Goal: Task Accomplishment & Management: Manage account settings

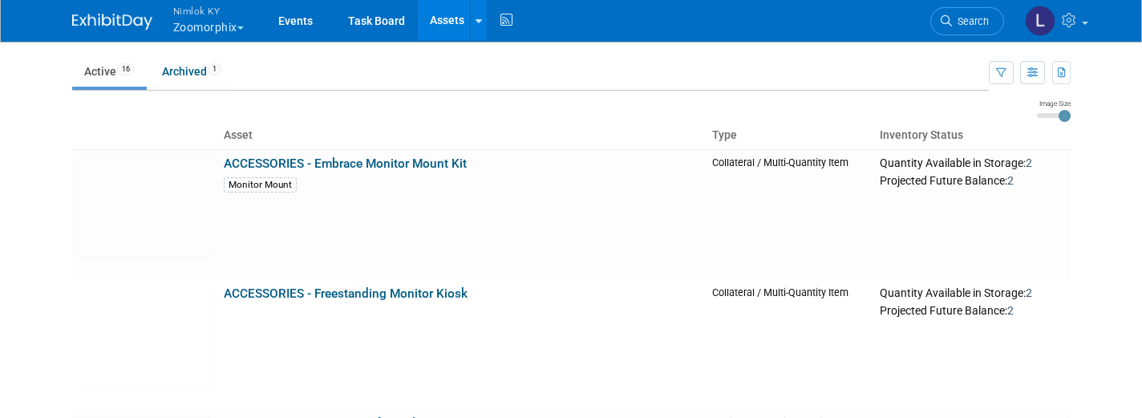
click at [200, 14] on span "Nimlok KY" at bounding box center [208, 10] width 71 height 17
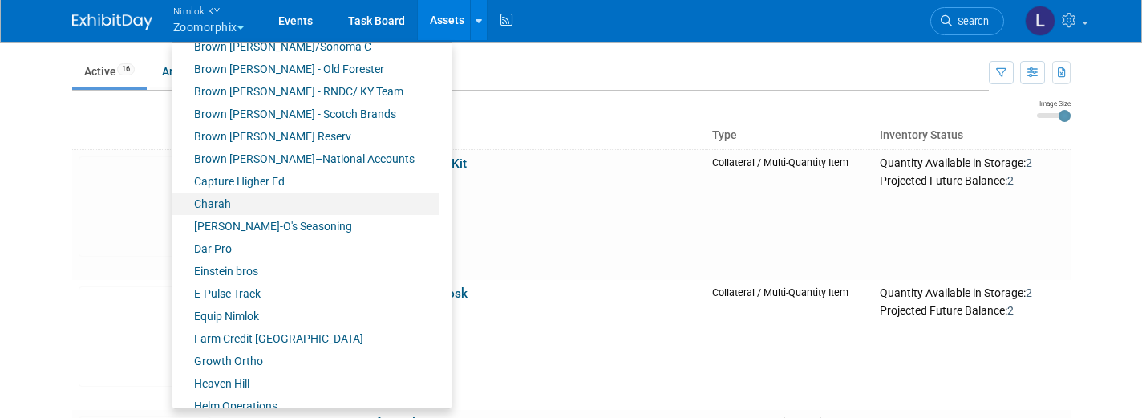
scroll to position [248, 0]
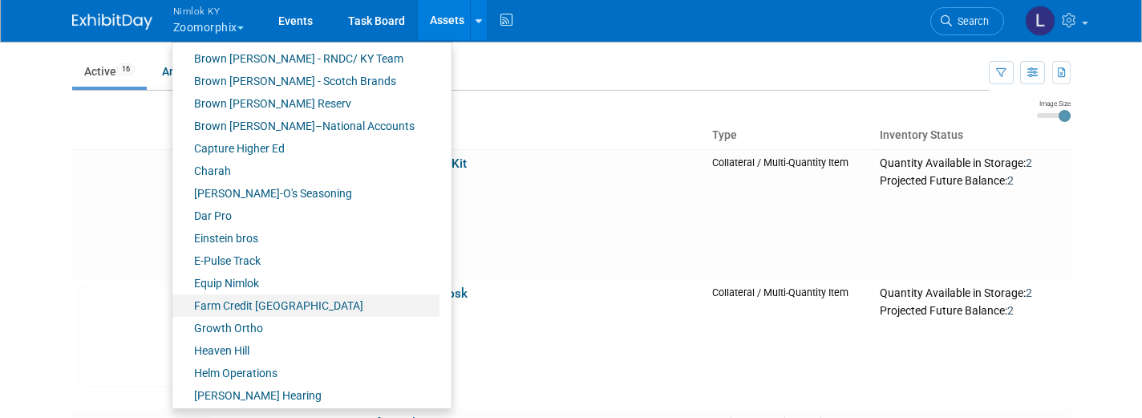
click at [277, 301] on link "Farm Credit [GEOGRAPHIC_DATA]" at bounding box center [305, 305] width 267 height 22
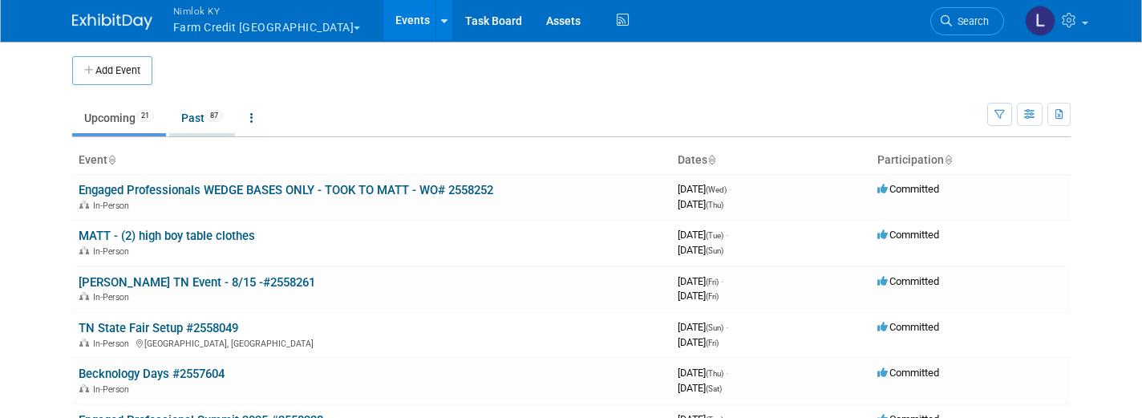
click at [199, 121] on link "Past 87" at bounding box center [202, 118] width 66 height 30
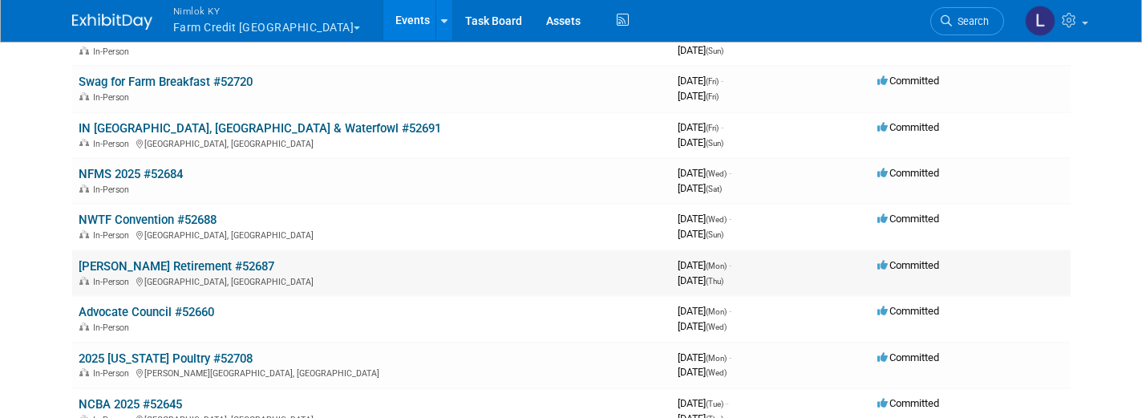
scroll to position [1031, 0]
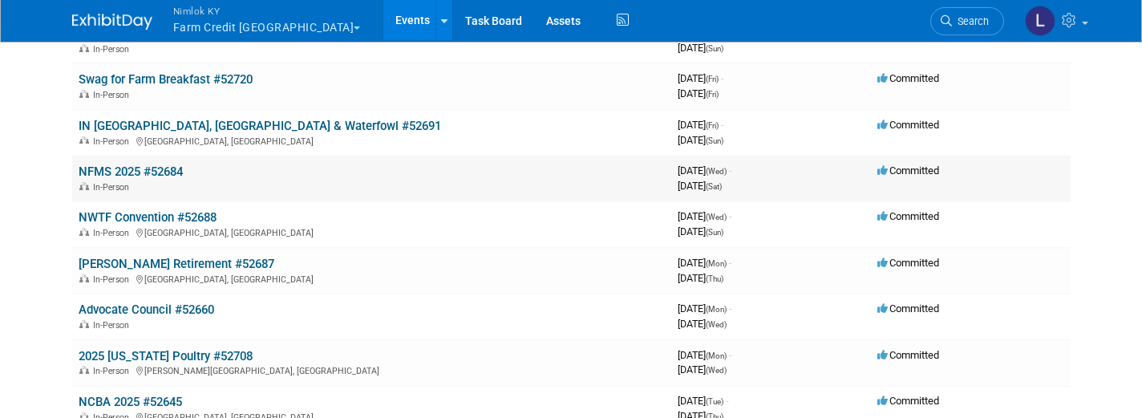
click at [168, 164] on link "NFMS 2025 #52684" at bounding box center [131, 171] width 104 height 14
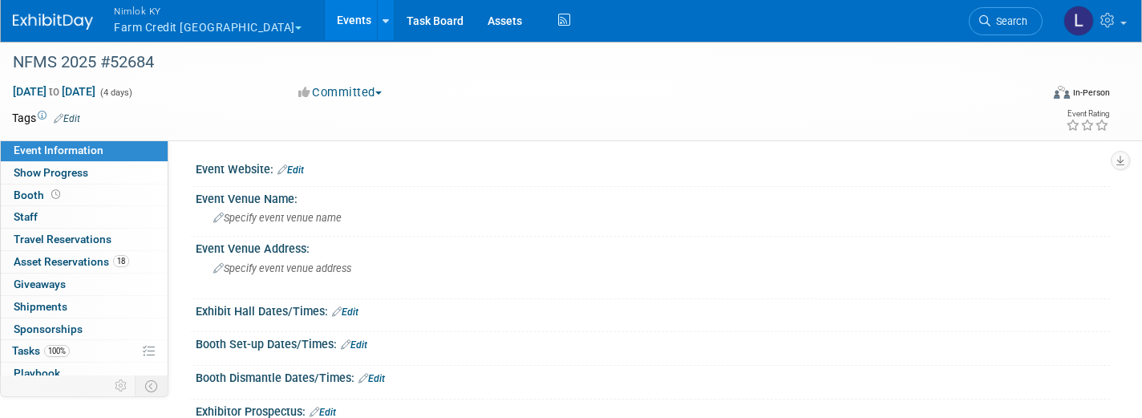
click at [325, 18] on link "Events" at bounding box center [354, 20] width 59 height 40
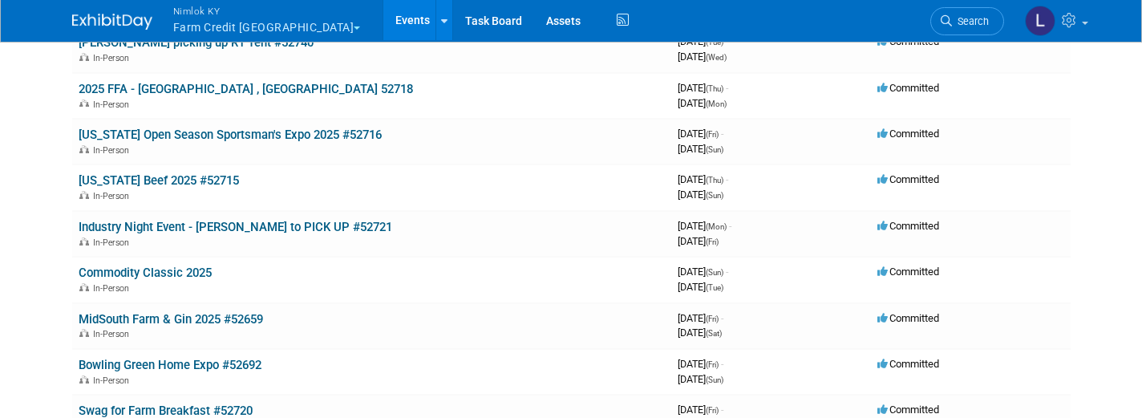
scroll to position [701, 0]
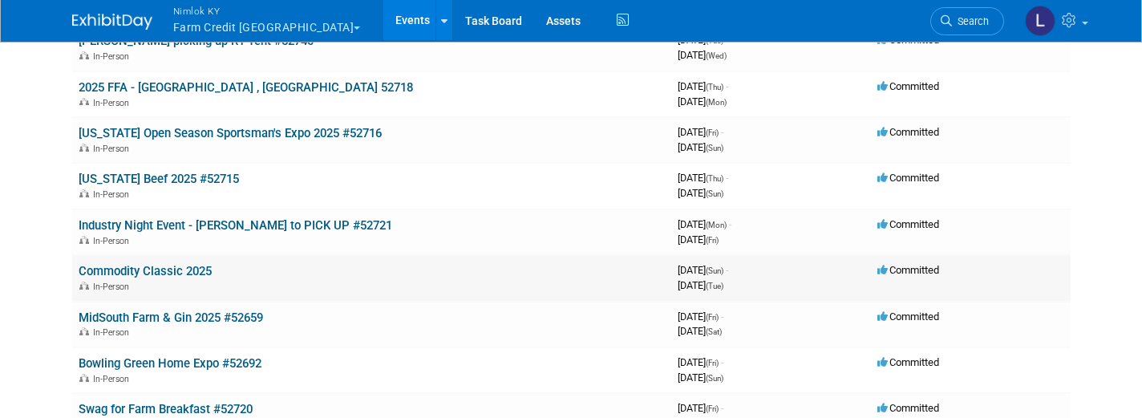
click at [161, 264] on link "Commodity Classic 2025" at bounding box center [145, 271] width 133 height 14
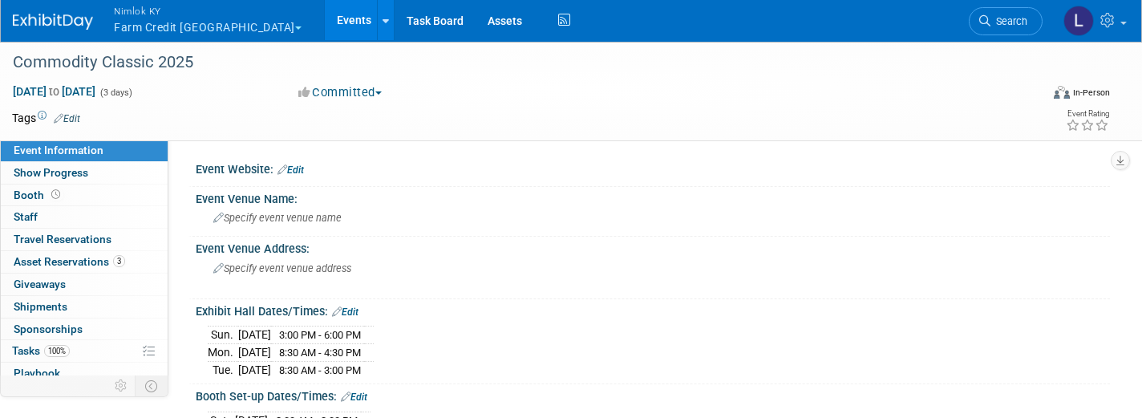
click at [325, 20] on link "Events" at bounding box center [354, 20] width 59 height 40
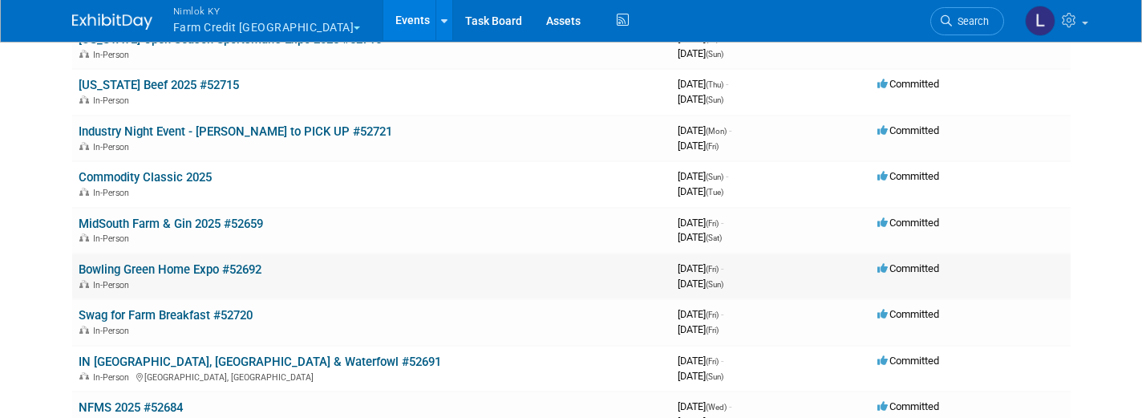
scroll to position [886, 0]
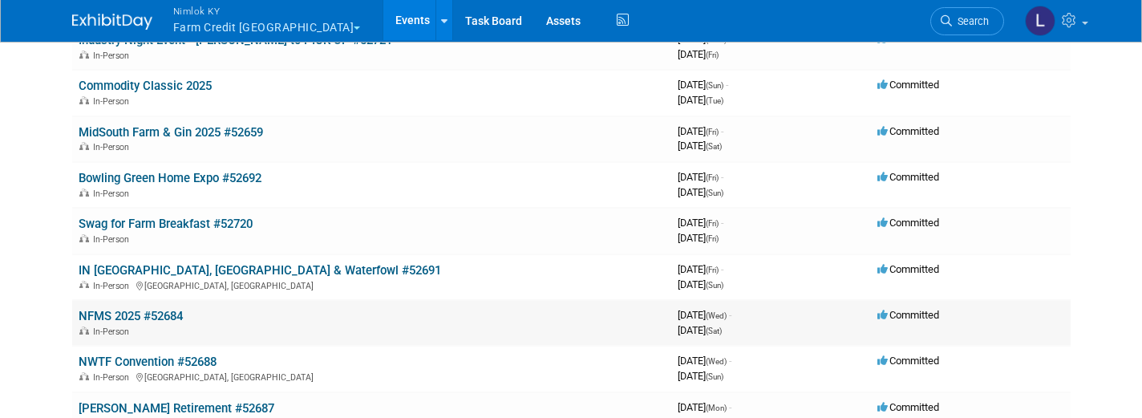
click at [164, 309] on link "NFMS 2025 #52684" at bounding box center [131, 316] width 104 height 14
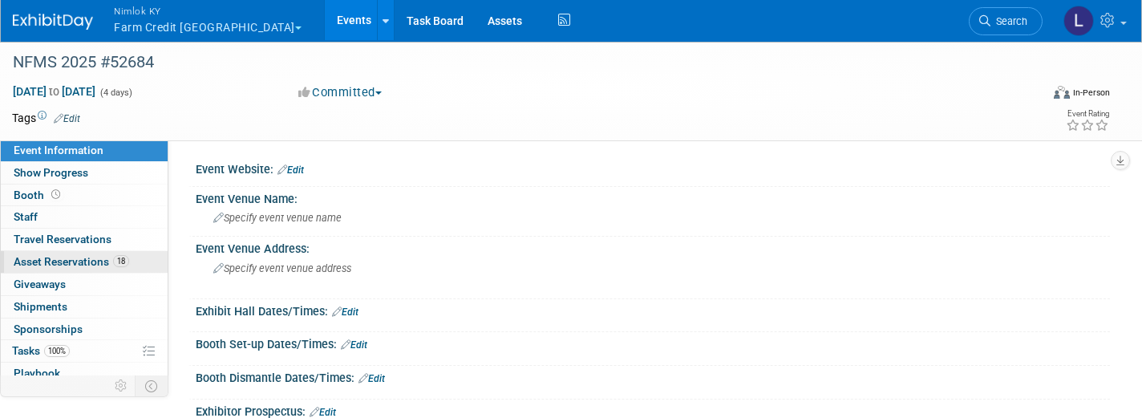
click at [95, 257] on span "Asset Reservations 18" at bounding box center [72, 261] width 116 height 13
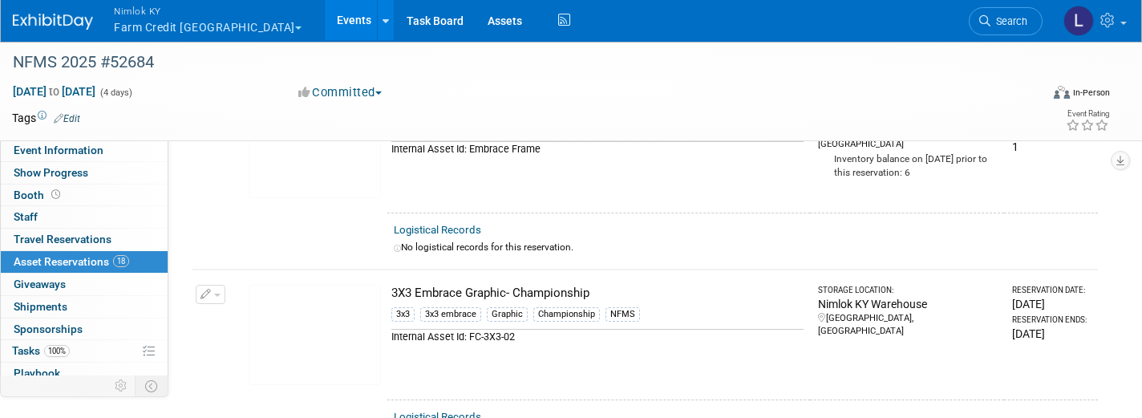
scroll to position [139, 0]
click at [441, 225] on link "Logistical Records" at bounding box center [437, 228] width 87 height 12
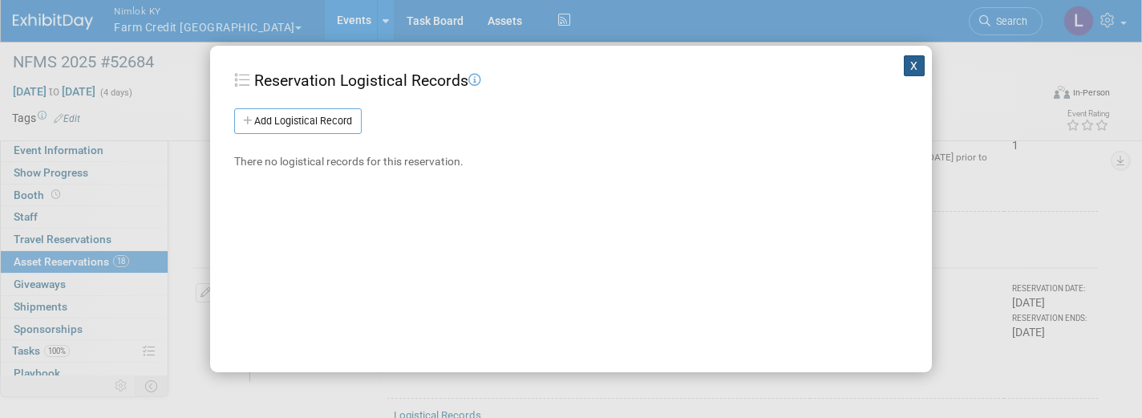
click at [913, 65] on button "X" at bounding box center [914, 65] width 21 height 21
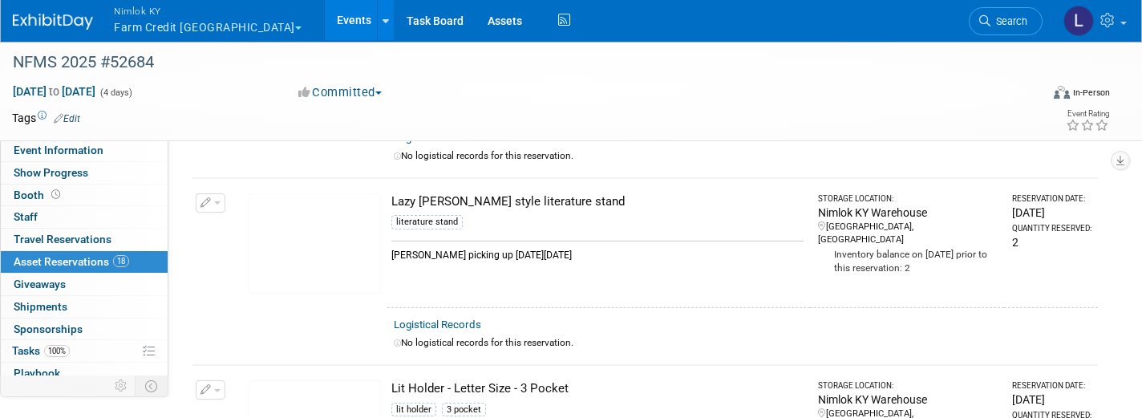
scroll to position [2657, 0]
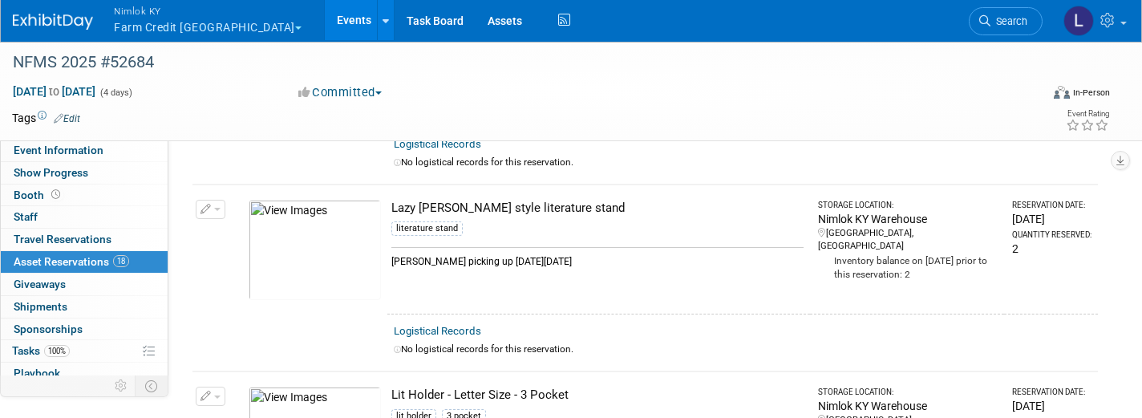
click at [443, 325] on link "Logistical Records" at bounding box center [437, 331] width 87 height 12
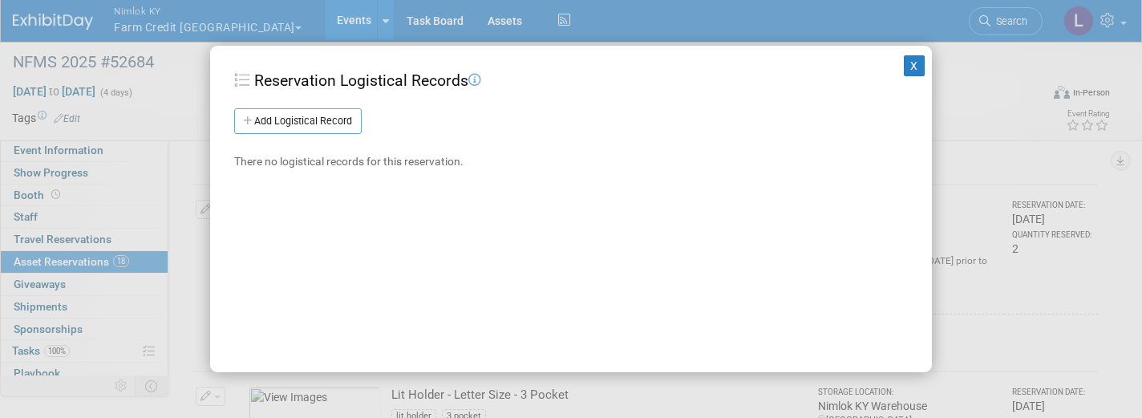
click at [334, 106] on div "Reservation Logistical Records Add Logistical Record New Logistical Record Logi…" at bounding box center [571, 119] width 674 height 99
click at [337, 116] on link "Add Logistical Record" at bounding box center [298, 121] width 128 height 26
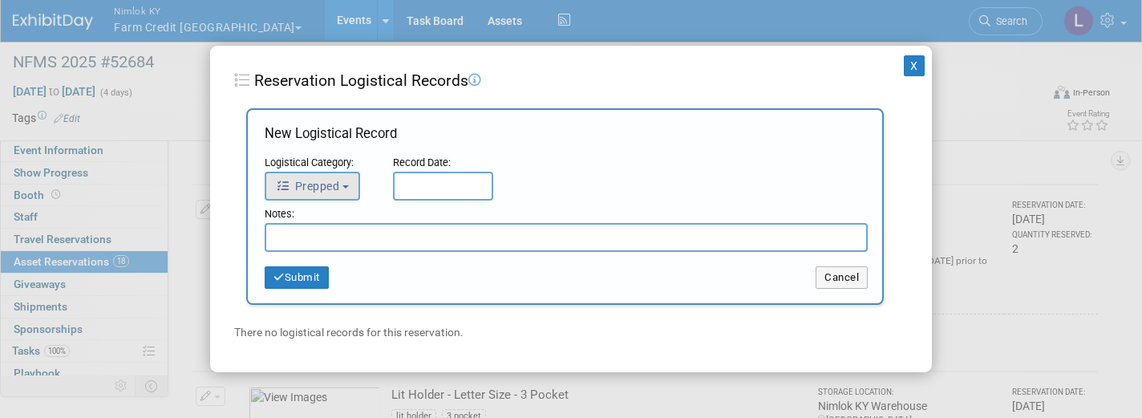
click at [347, 185] on b "button" at bounding box center [345, 186] width 6 height 3
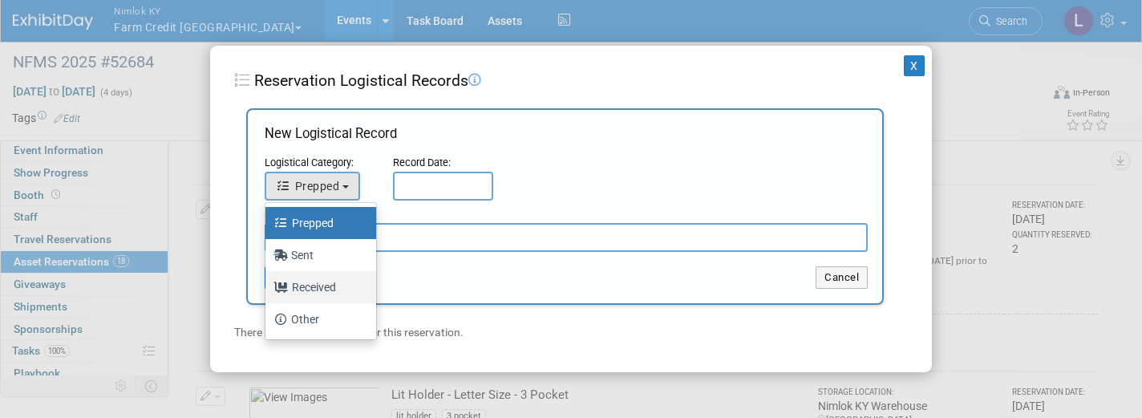
click at [328, 286] on label "Received" at bounding box center [317, 287] width 87 height 26
click at [268, 286] on input "Received" at bounding box center [262, 285] width 10 height 10
select select "3"
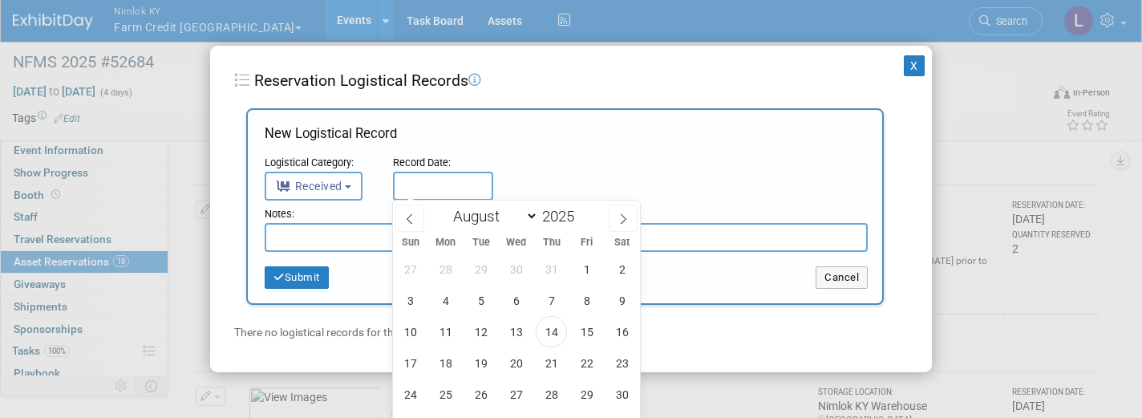
click at [433, 188] on input "text" at bounding box center [443, 186] width 100 height 29
click at [412, 217] on icon at bounding box center [409, 218] width 11 height 11
select select "4"
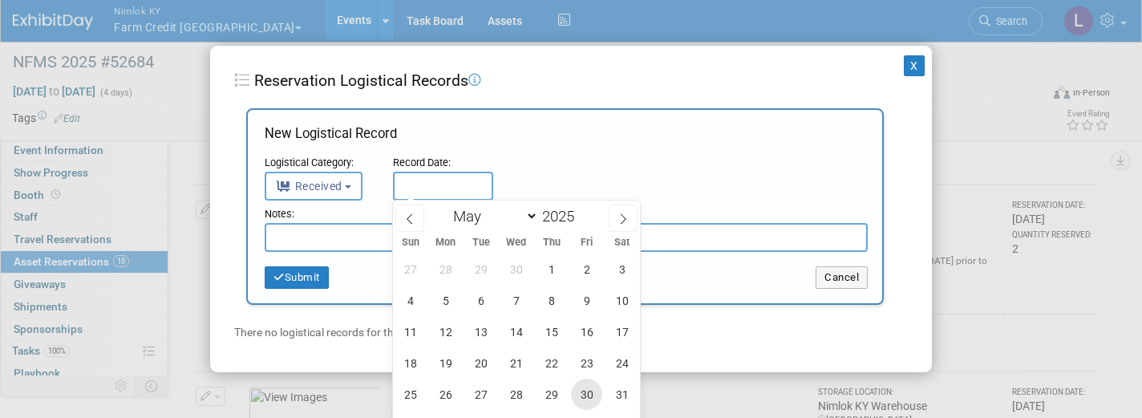
click at [593, 393] on span "30" at bounding box center [586, 394] width 31 height 31
type input "[DATE]"
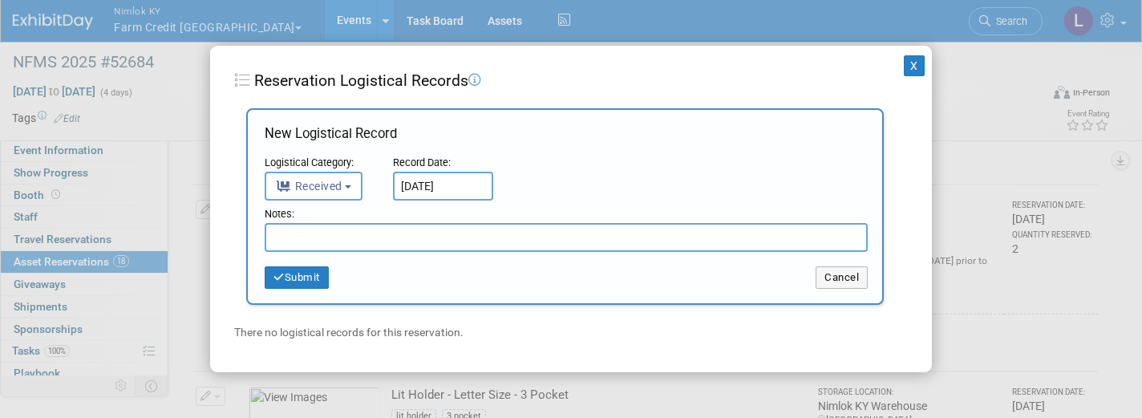
click at [332, 232] on input "text" at bounding box center [566, 237] width 603 height 29
type input "Received in good condition"
click at [307, 275] on button "Submit" at bounding box center [297, 277] width 64 height 22
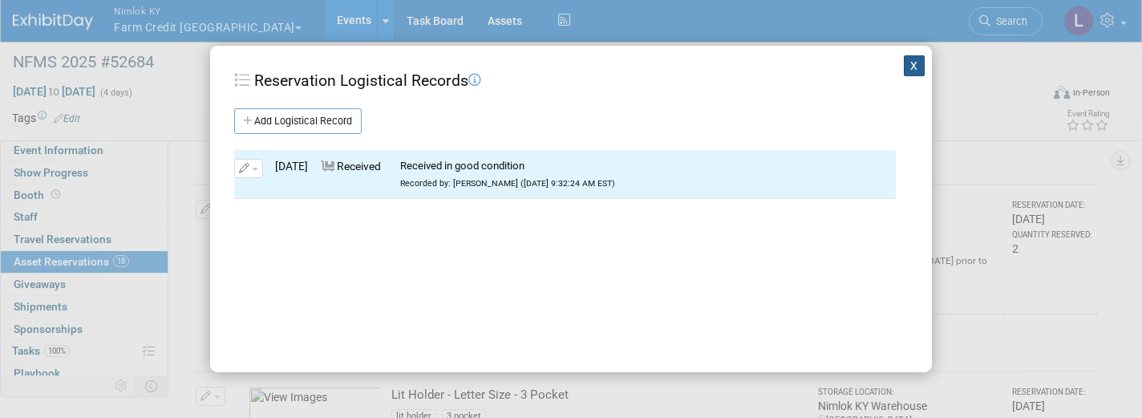
click at [914, 66] on button "X" at bounding box center [914, 65] width 21 height 21
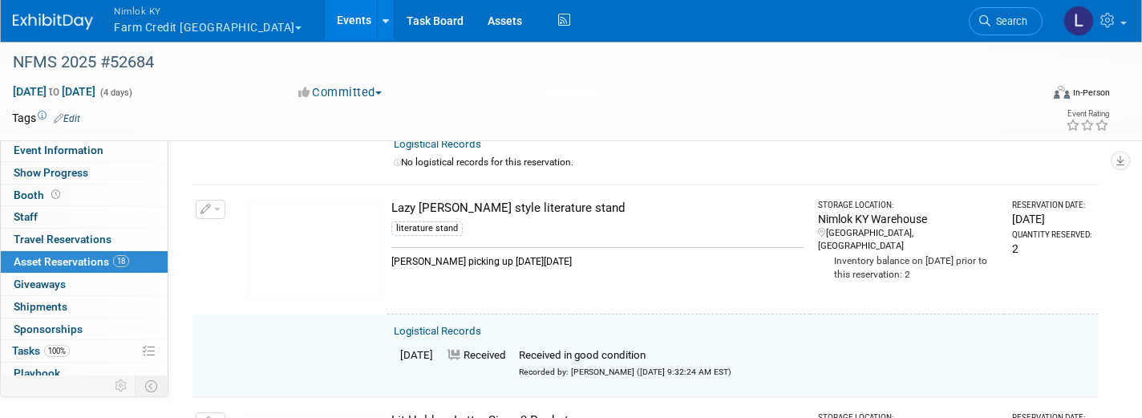
click at [214, 208] on span "button" at bounding box center [217, 209] width 6 height 3
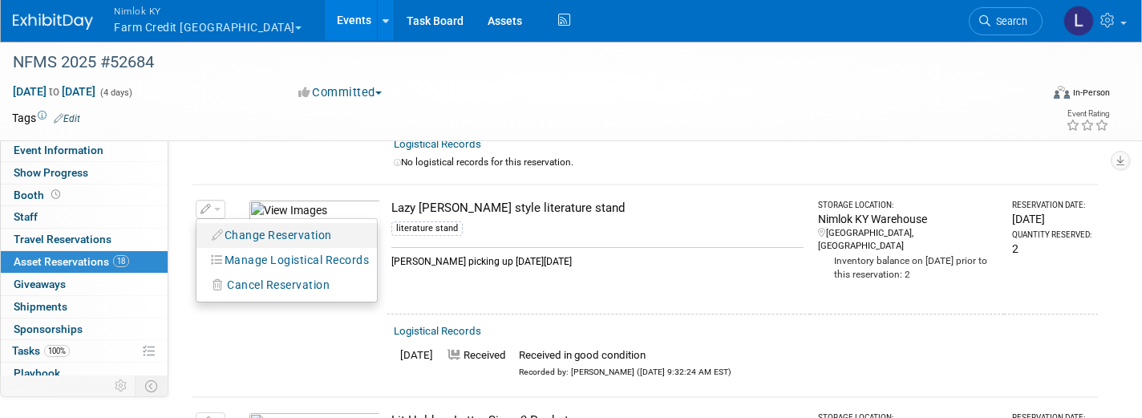
click at [254, 225] on button "Change Reservation" at bounding box center [273, 236] width 136 height 22
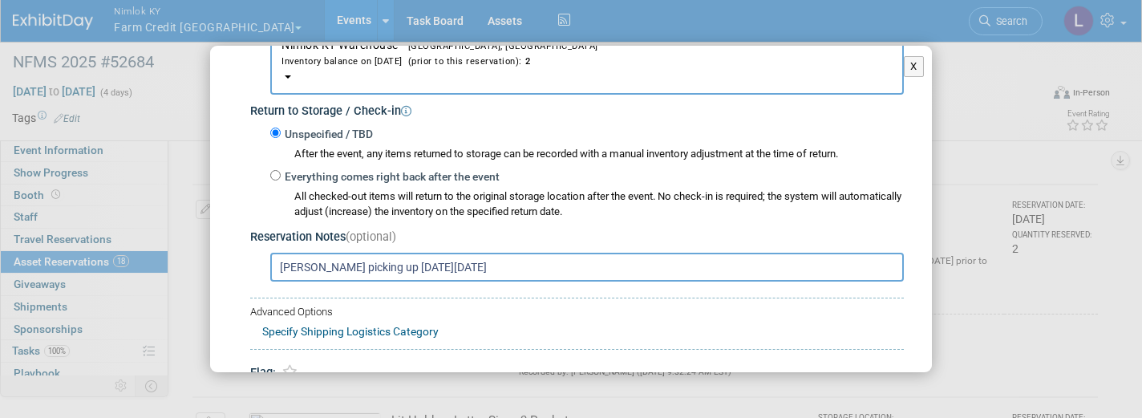
scroll to position [226, 0]
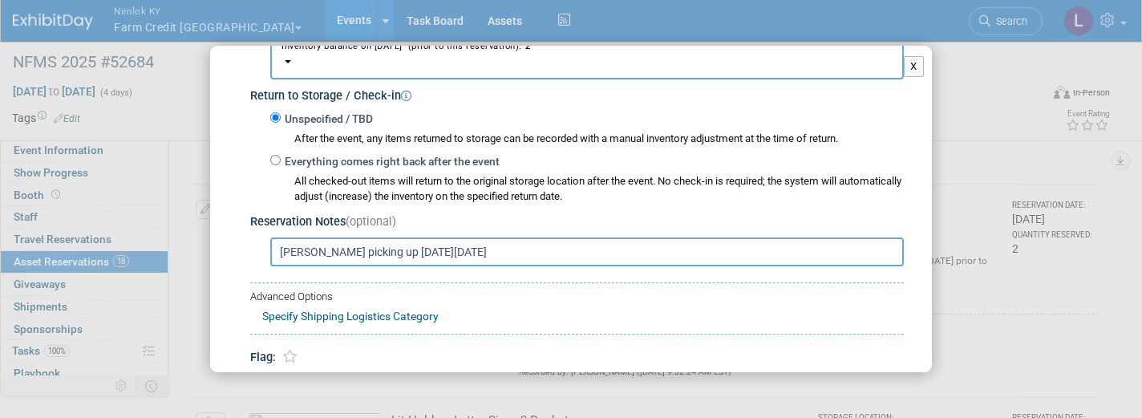
click at [278, 155] on input "Everything comes right back after the event" at bounding box center [275, 160] width 10 height 10
radio input "true"
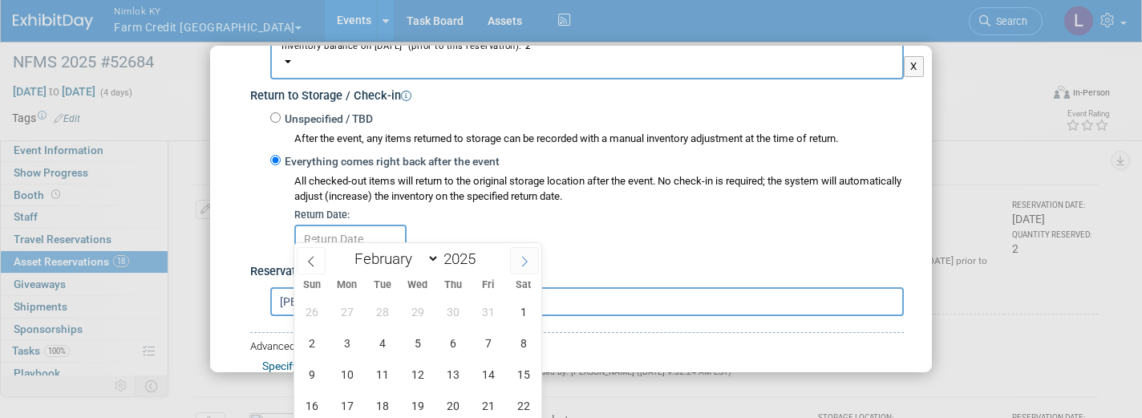
click at [529, 257] on icon at bounding box center [524, 261] width 11 height 11
select select "4"
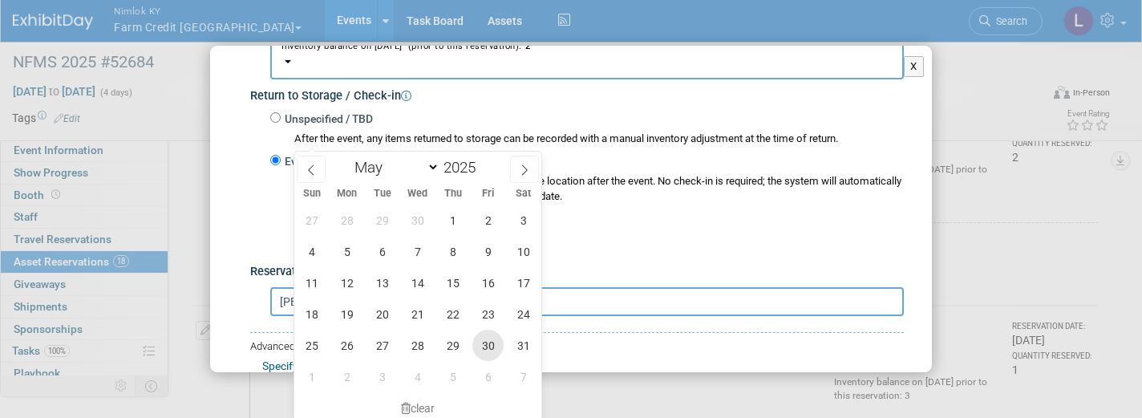
scroll to position [2751, 0]
click at [494, 341] on span "30" at bounding box center [487, 342] width 31 height 31
type input "[DATE]"
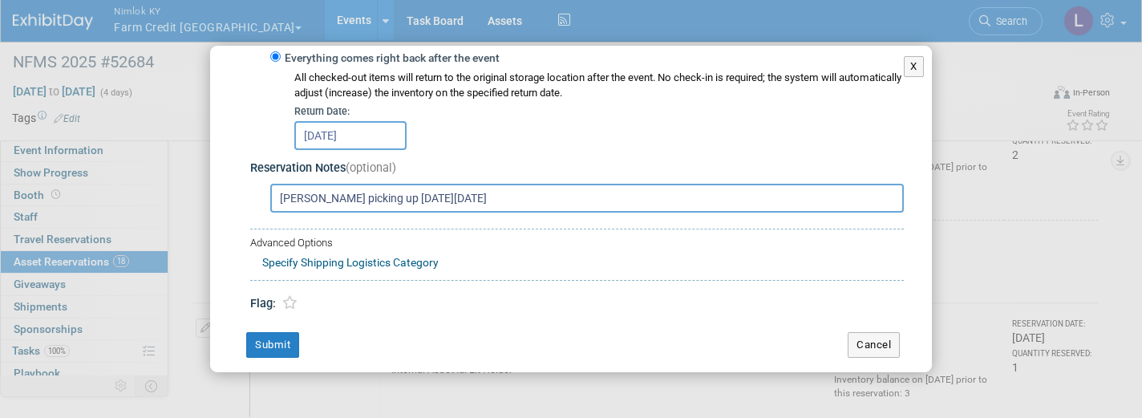
scroll to position [329, 0]
click at [274, 337] on button "Submit" at bounding box center [272, 346] width 53 height 26
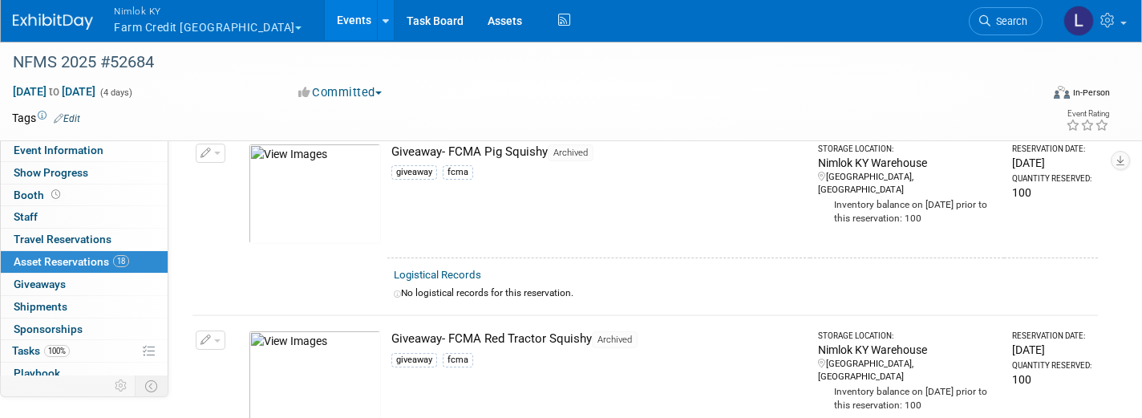
scroll to position [2337, 0]
